Goal: Check status: Check status

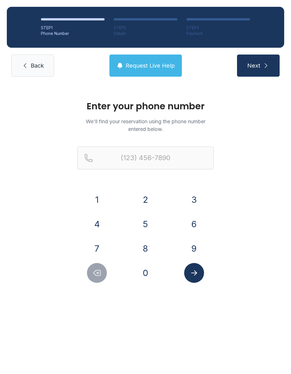
click at [195, 248] on button "9" at bounding box center [194, 249] width 20 height 20
click at [98, 222] on button "4" at bounding box center [97, 224] width 20 height 20
click at [99, 201] on button "1" at bounding box center [97, 200] width 20 height 20
click at [145, 203] on button "2" at bounding box center [145, 200] width 20 height 20
click at [195, 222] on button "6" at bounding box center [194, 224] width 20 height 20
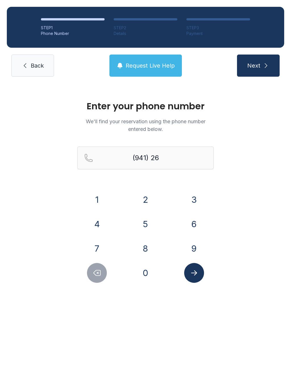
click at [196, 223] on button "6" at bounding box center [194, 224] width 20 height 20
click at [145, 270] on button "0" at bounding box center [145, 273] width 20 height 20
click at [98, 229] on button "4" at bounding box center [97, 224] width 20 height 20
click at [200, 197] on button "3" at bounding box center [194, 200] width 20 height 20
click at [141, 226] on button "5" at bounding box center [145, 224] width 20 height 20
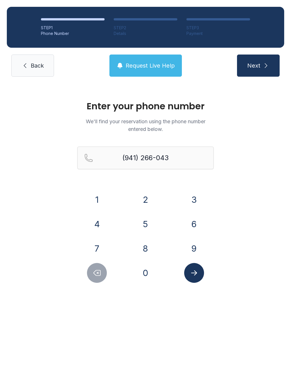
type input "[PHONE_NUMBER]"
click at [197, 274] on icon "Submit lookup form" at bounding box center [194, 273] width 9 height 9
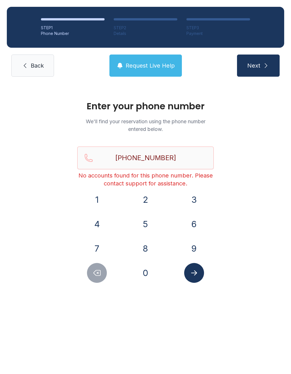
click at [39, 64] on span "Back" at bounding box center [37, 66] width 13 height 8
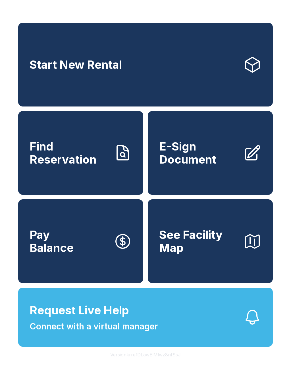
click at [175, 322] on button "Request Live Help Connect with a virtual manager" at bounding box center [145, 317] width 255 height 59
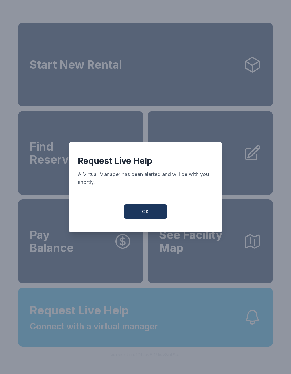
click at [144, 215] on span "OK" at bounding box center [145, 211] width 7 height 7
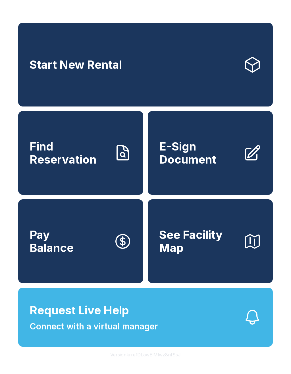
click at [229, 339] on button "Request Live Help Connect with a virtual manager" at bounding box center [145, 317] width 255 height 59
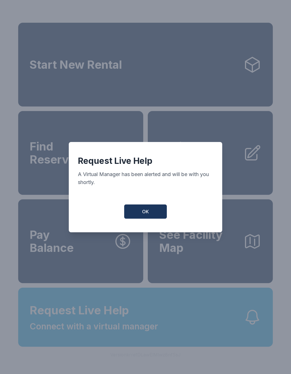
click at [148, 214] on span "OK" at bounding box center [145, 211] width 7 height 7
